Goal: Task Accomplishment & Management: Manage account settings

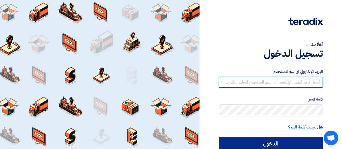
type input "[EMAIL_ADDRESS][DOMAIN_NAME]"
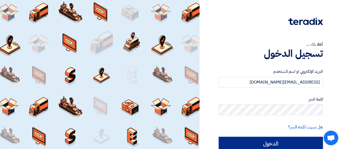
click at [260, 143] on input "الدخول" at bounding box center [271, 144] width 104 height 14
type input "Sign in"
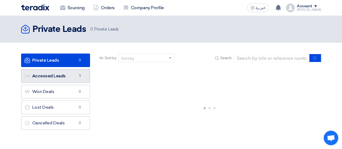
click at [57, 75] on link "Accessed Leads Accessed Leads 1" at bounding box center [55, 76] width 69 height 14
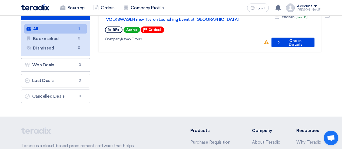
scroll to position [15, 0]
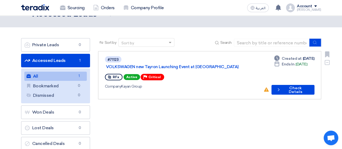
click at [187, 54] on link "#71123 VOLKSWAGEN new Tayron Launching Event at [GEOGRAPHIC_DATA] RFx Active Pr…" at bounding box center [209, 75] width 223 height 48
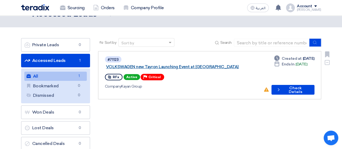
click at [181, 64] on link "VOLKSWAGEN new Tayron Launching Event at [GEOGRAPHIC_DATA]" at bounding box center [173, 66] width 135 height 5
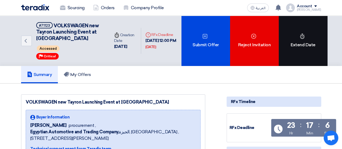
click at [307, 49] on div "Extend Date" at bounding box center [303, 41] width 49 height 50
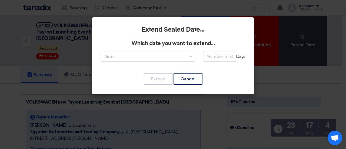
click at [193, 57] on span at bounding box center [191, 56] width 7 height 6
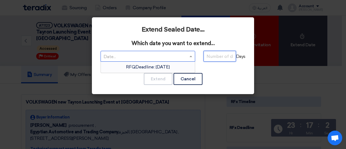
click at [230, 52] on input "number" at bounding box center [220, 56] width 32 height 11
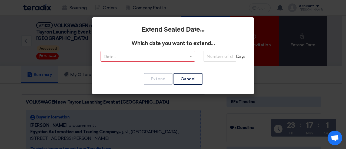
click at [150, 52] on input "text" at bounding box center [145, 56] width 83 height 9
click at [218, 54] on input "number" at bounding box center [220, 56] width 32 height 11
click at [223, 54] on input "number" at bounding box center [220, 56] width 32 height 11
type input "5"
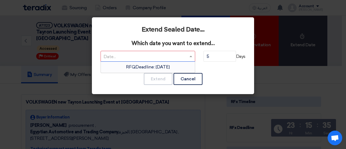
click at [183, 52] on div at bounding box center [148, 56] width 94 height 9
click at [145, 67] on span "RFQDeadline: [DATE]" at bounding box center [148, 66] width 44 height 5
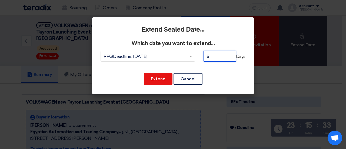
click at [213, 57] on input "5" at bounding box center [220, 56] width 32 height 11
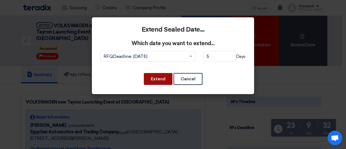
click at [157, 79] on button "Extend" at bounding box center [158, 79] width 29 height 12
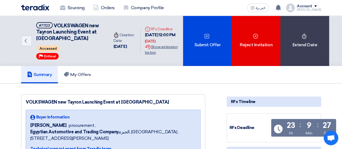
click at [157, 48] on div "Extension History Show extension history" at bounding box center [162, 49] width 34 height 11
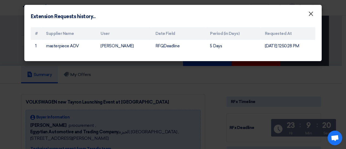
click at [311, 11] on span "×" at bounding box center [310, 15] width 5 height 11
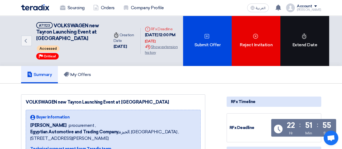
click at [316, 29] on div "Extend Date" at bounding box center [304, 41] width 49 height 50
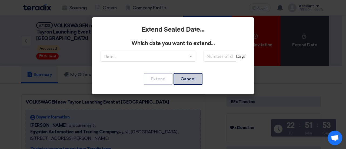
click at [194, 79] on button "Cancel" at bounding box center [188, 79] width 29 height 12
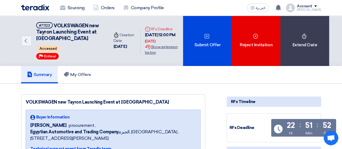
click at [160, 46] on div "Extension History Show extension history" at bounding box center [162, 49] width 34 height 11
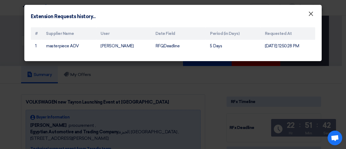
click at [314, 13] on button "×" at bounding box center [311, 14] width 14 height 11
